Goal: Find specific page/section: Find specific page/section

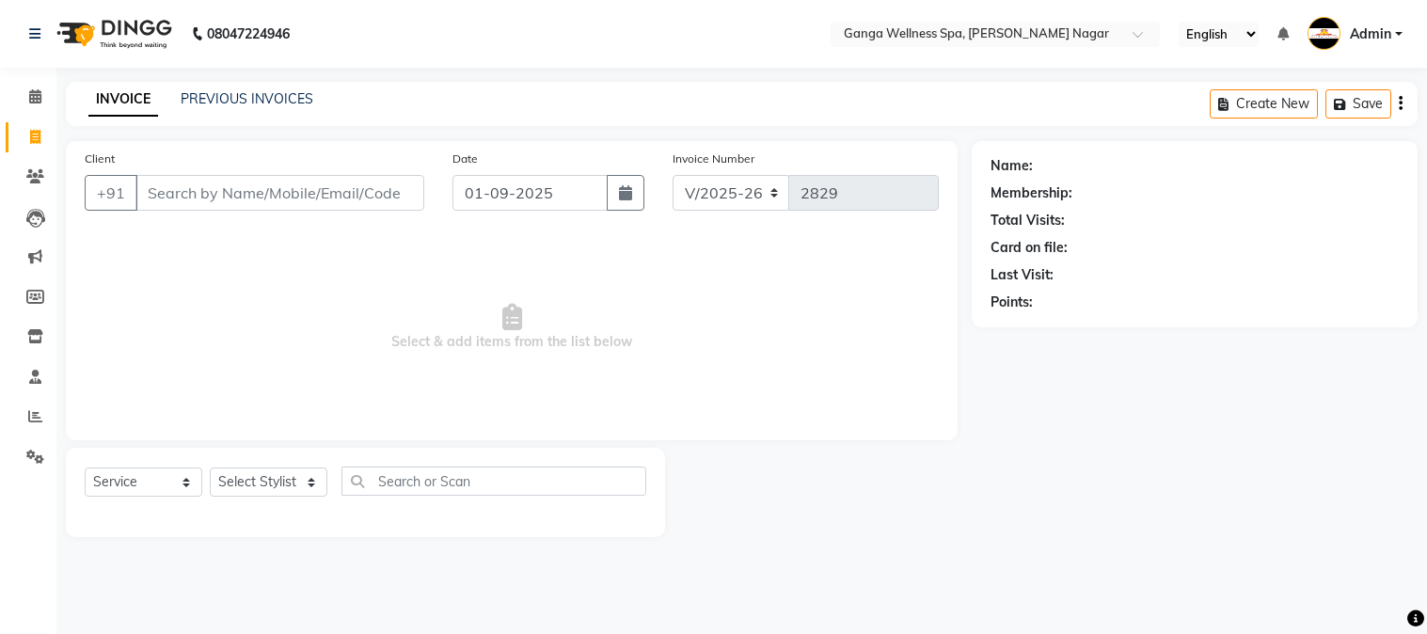
select select "762"
select select "service"
click at [231, 100] on link "PREVIOUS INVOICES" at bounding box center [247, 98] width 133 height 17
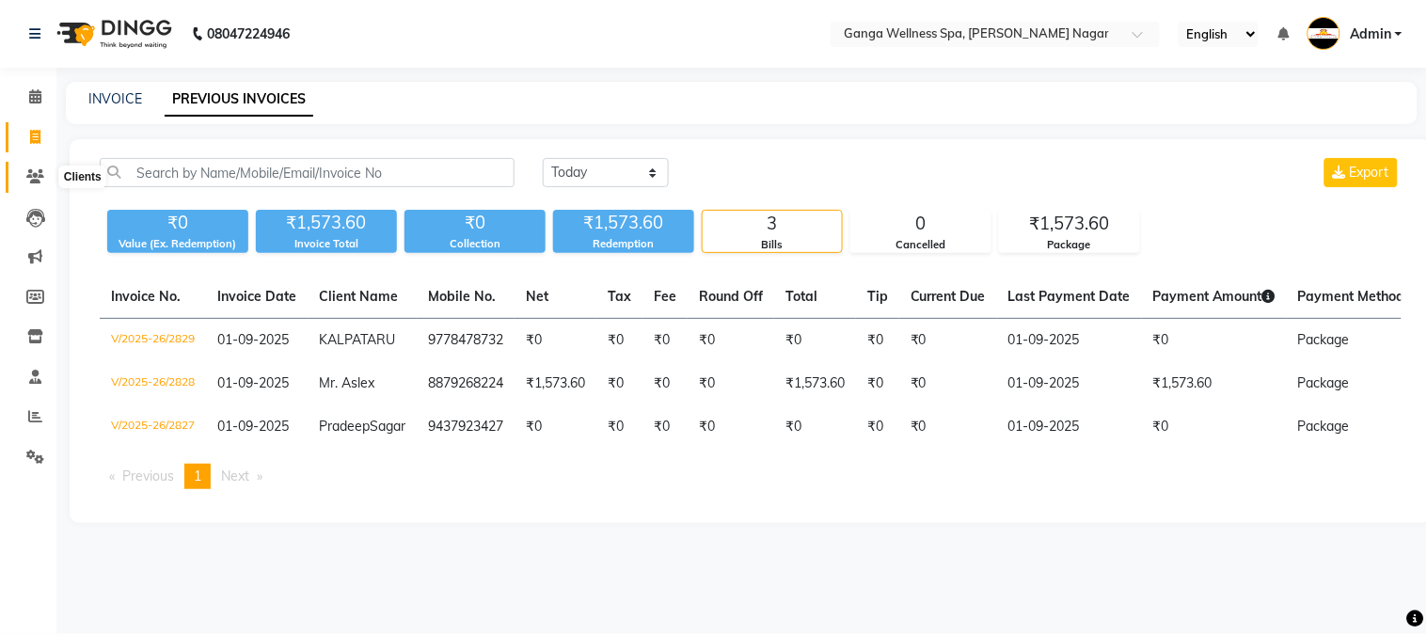
click at [29, 174] on icon at bounding box center [35, 176] width 18 height 14
